Goal: Transaction & Acquisition: Purchase product/service

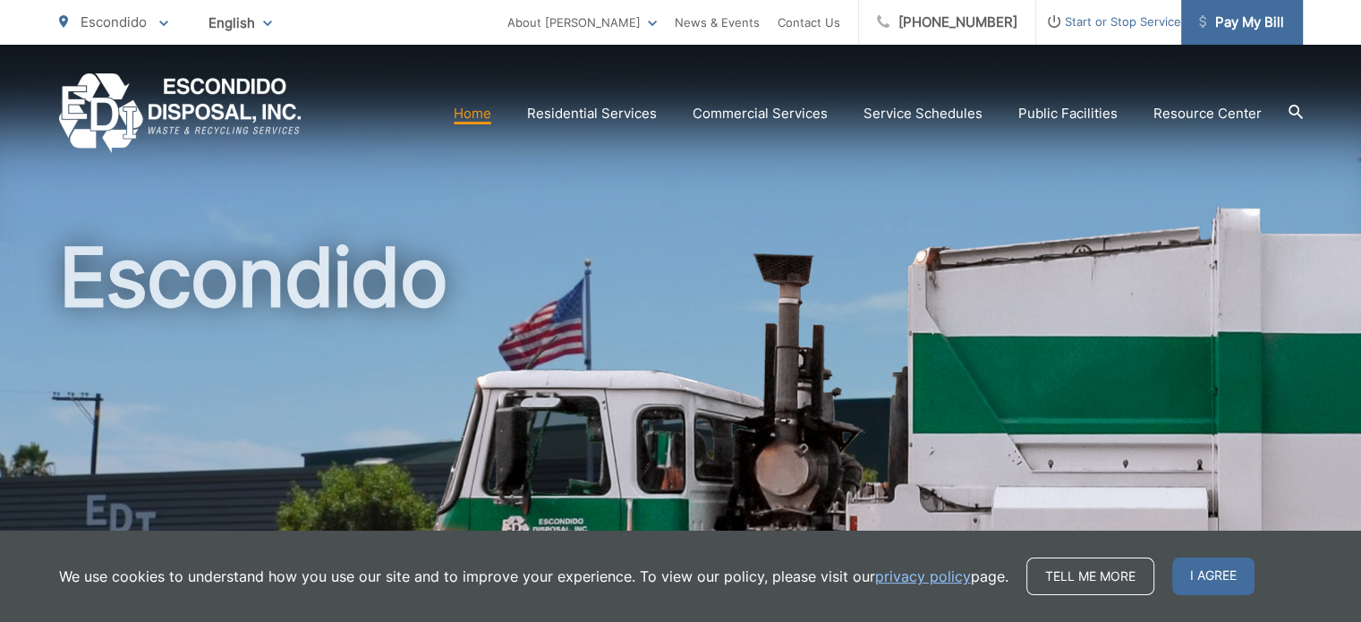
click at [1253, 13] on span "Pay My Bill" at bounding box center [1241, 22] width 85 height 21
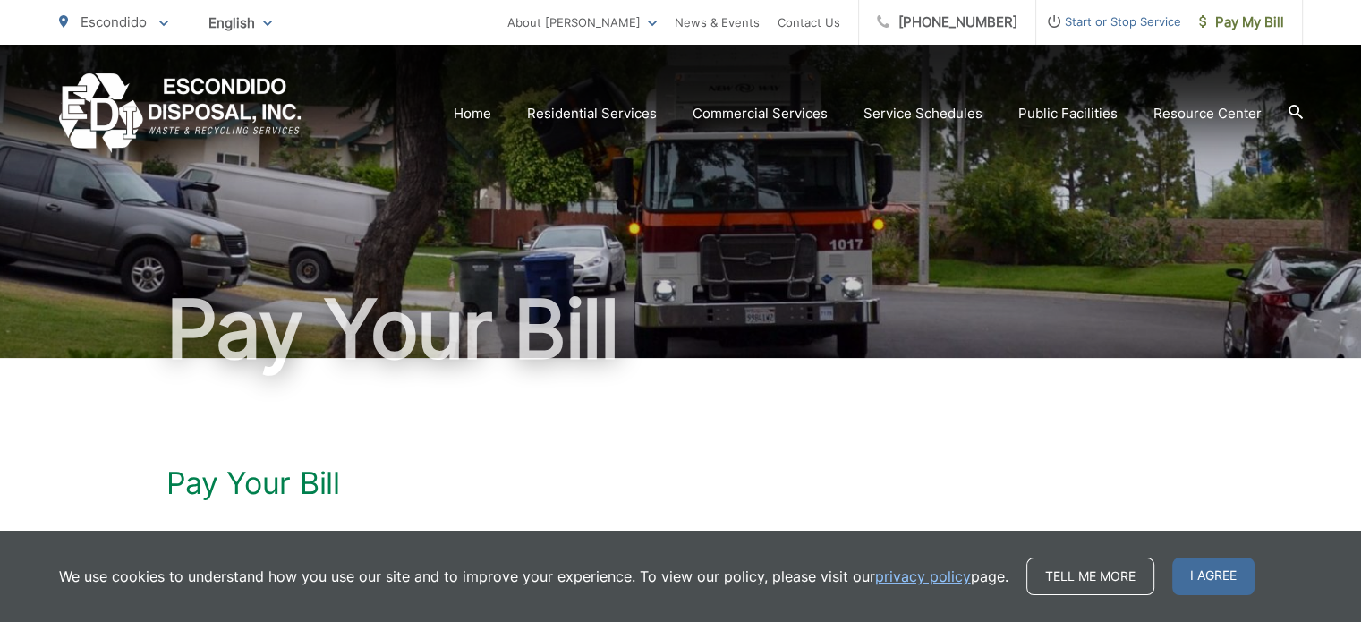
click at [250, 482] on h1 "Pay Your Bill" at bounding box center [680, 483] width 1029 height 36
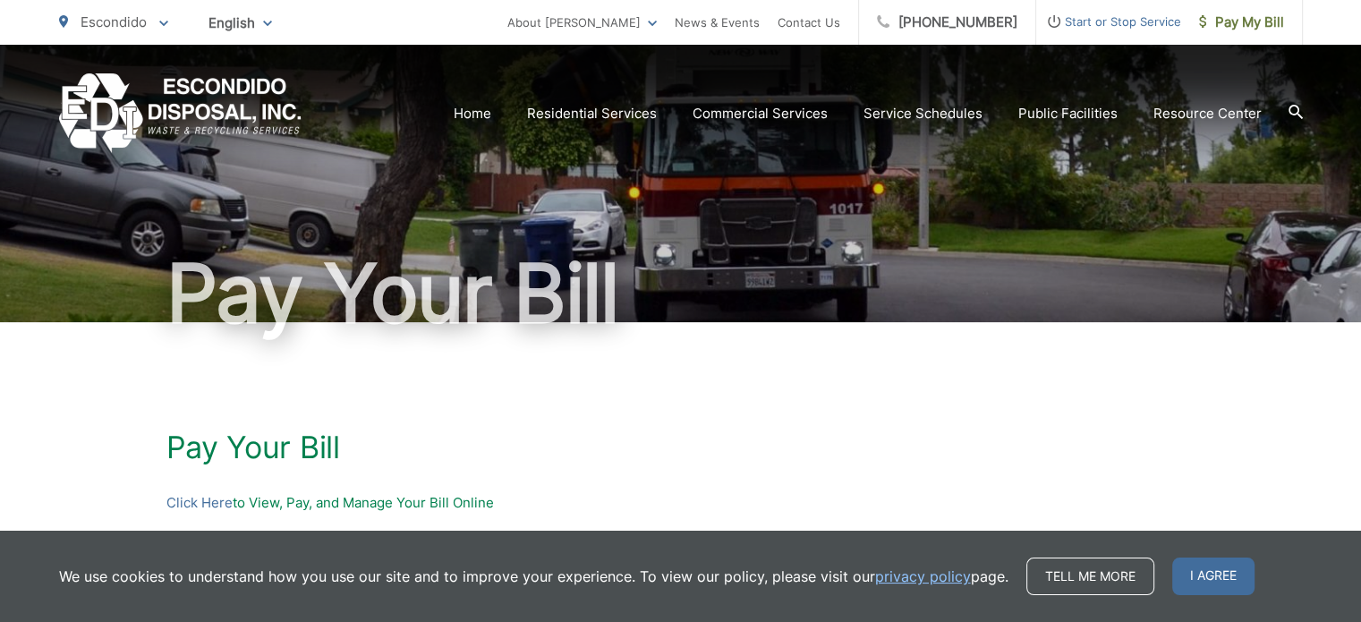
scroll to position [72, 0]
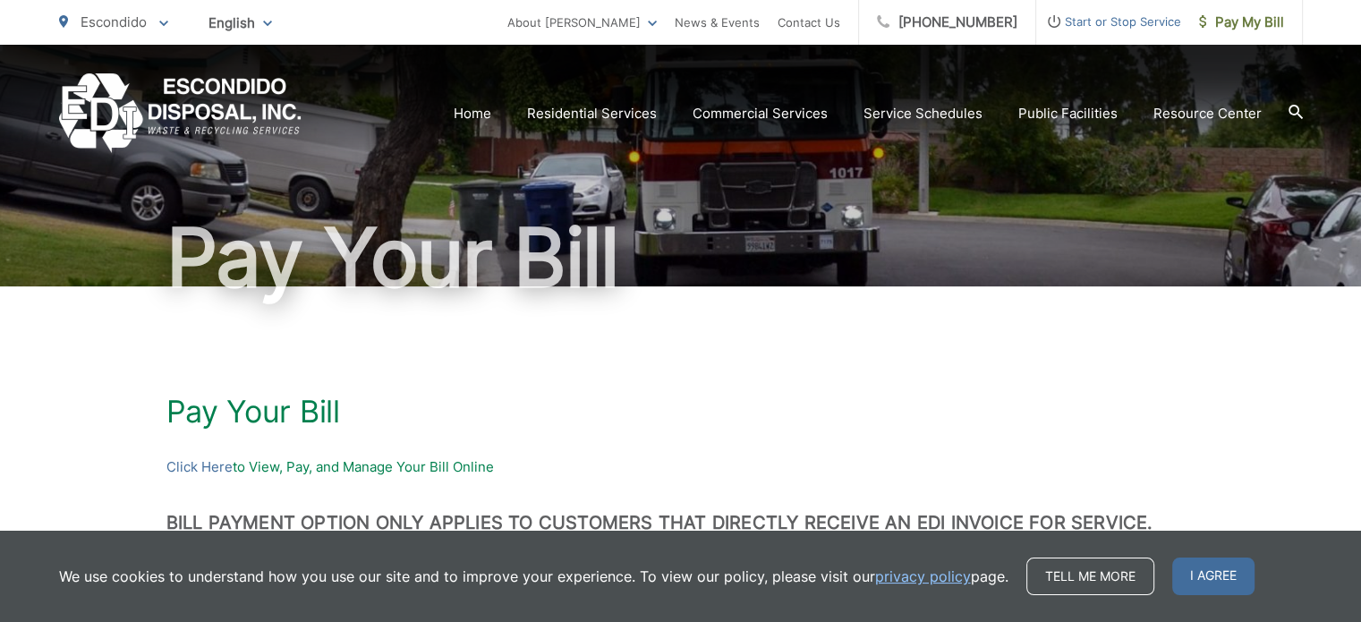
click at [401, 462] on p "Click Here to View, Pay, and Manage Your Bill Online" at bounding box center [680, 466] width 1029 height 21
click at [363, 461] on p "Click Here to View, Pay, and Manage Your Bill Online" at bounding box center [680, 466] width 1029 height 21
click at [183, 467] on link "Click Here" at bounding box center [199, 466] width 66 height 21
